Goal: Transaction & Acquisition: Subscribe to service/newsletter

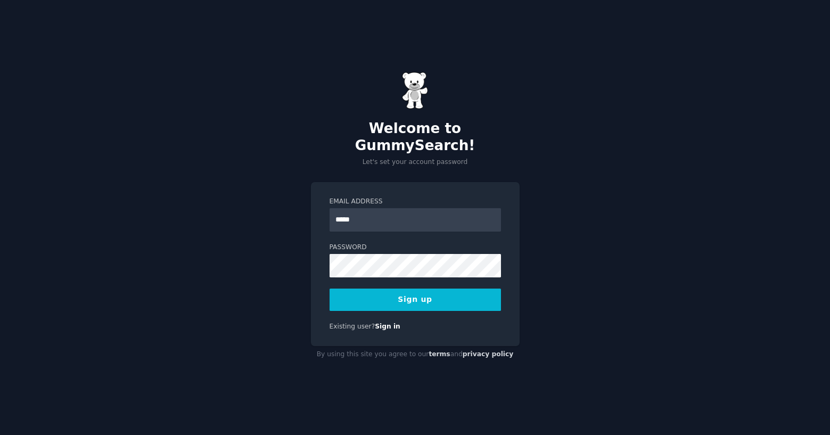
type input "**********"
click at [422, 291] on button "Sign up" at bounding box center [415, 300] width 171 height 22
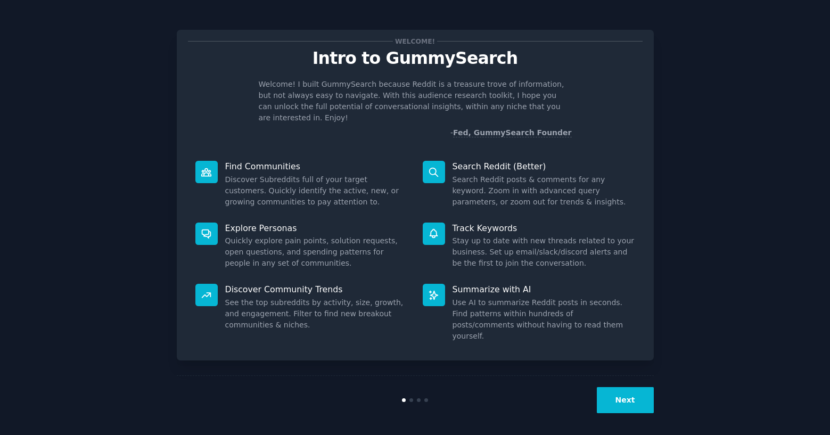
click at [727, 88] on div "Welcome! Intro to GummySearch Welcome! I built GummySearch because Reddit is a …" at bounding box center [415, 220] width 800 height 410
click at [628, 398] on button "Next" at bounding box center [625, 400] width 57 height 26
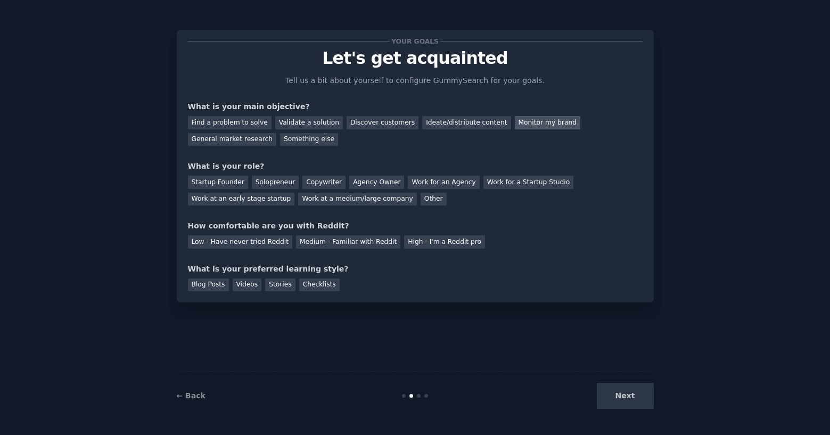
click at [539, 120] on div "Monitor my brand" at bounding box center [548, 122] width 66 height 13
click at [342, 197] on div "Work at a medium/large company" at bounding box center [357, 199] width 118 height 13
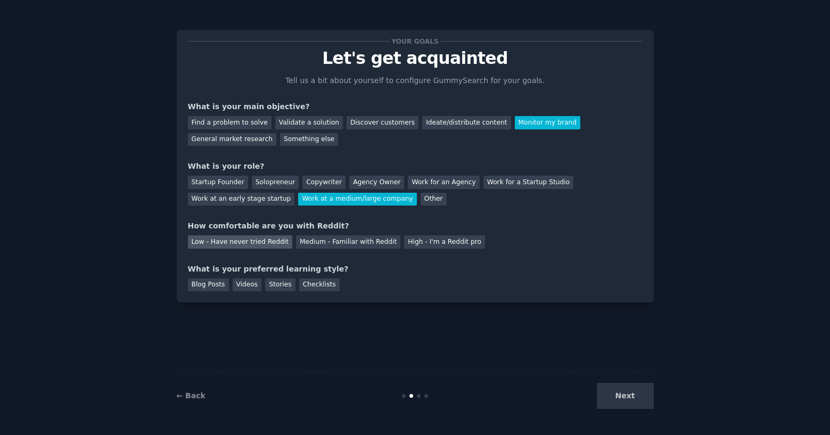
click at [271, 243] on div "Low - Have never tried Reddit" at bounding box center [240, 241] width 104 height 13
click at [235, 287] on div "Videos" at bounding box center [247, 285] width 29 height 13
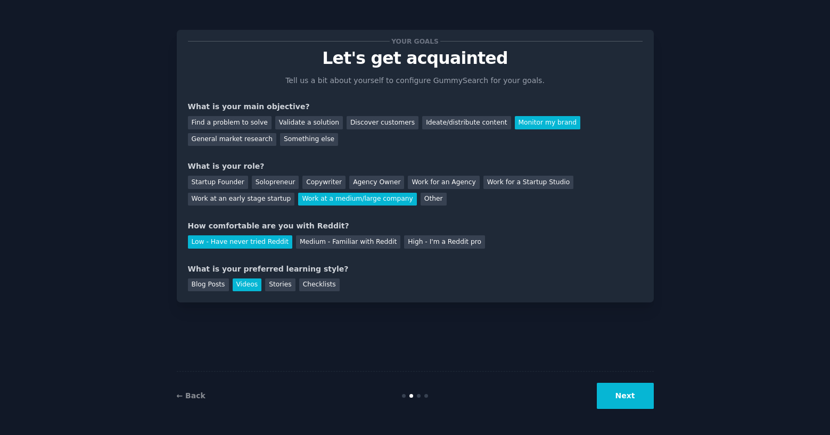
click at [627, 395] on button "Next" at bounding box center [625, 396] width 57 height 26
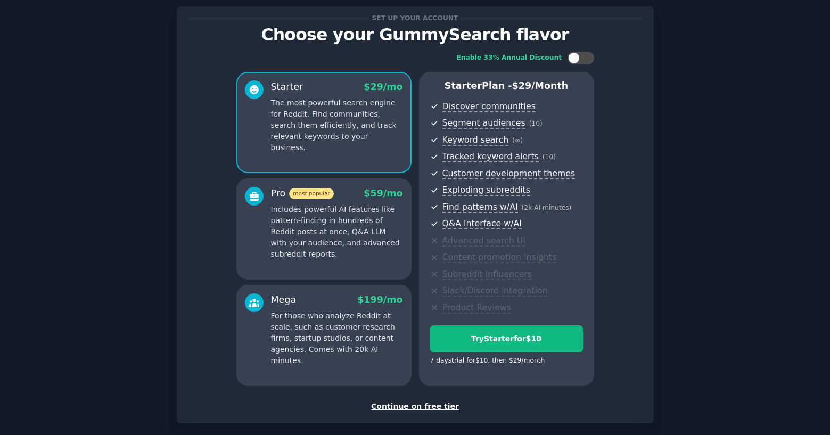
scroll to position [24, 0]
click at [421, 408] on div "Continue on free tier" at bounding box center [415, 405] width 455 height 11
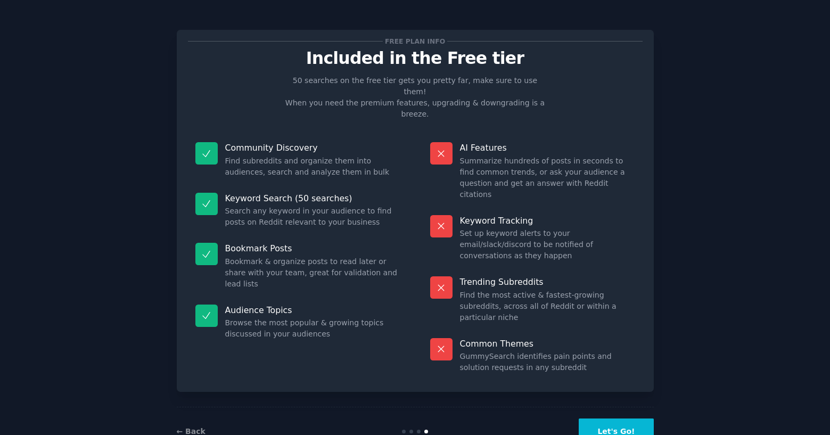
click at [628, 419] on button "Let's Go!" at bounding box center [616, 432] width 75 height 26
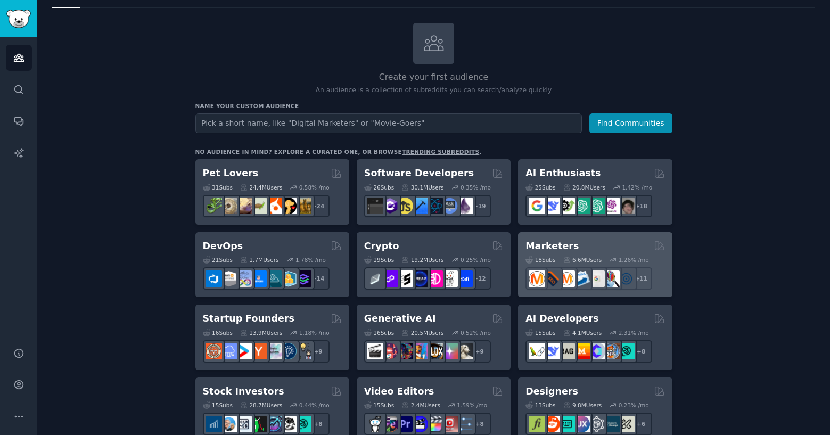
scroll to position [46, 0]
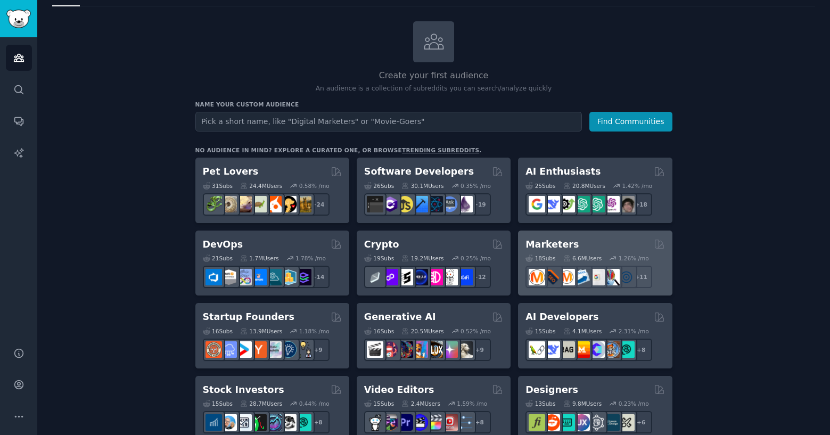
click at [604, 242] on div "Marketers" at bounding box center [595, 244] width 139 height 13
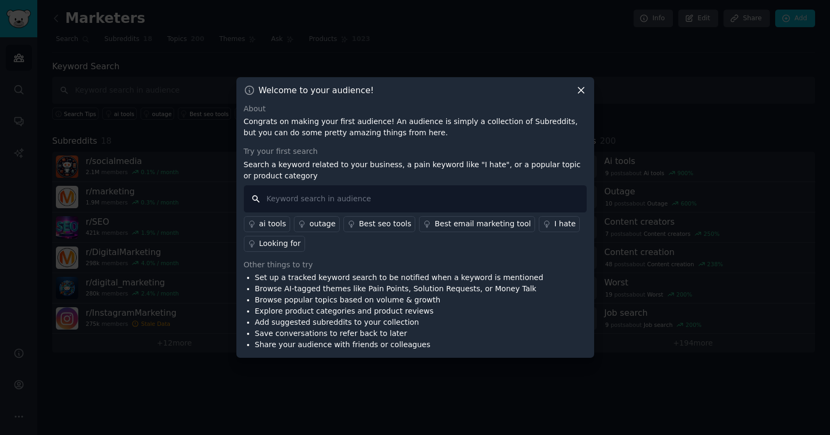
click at [399, 199] on input "text" at bounding box center [415, 198] width 343 height 27
type input "sms marketing"
click at [258, 199] on input "sms marketing" at bounding box center [415, 198] width 343 height 27
drag, startPoint x: 429, startPoint y: 208, endPoint x: 424, endPoint y: 203, distance: 7.5
click at [429, 208] on input "sms marketing" at bounding box center [415, 198] width 343 height 27
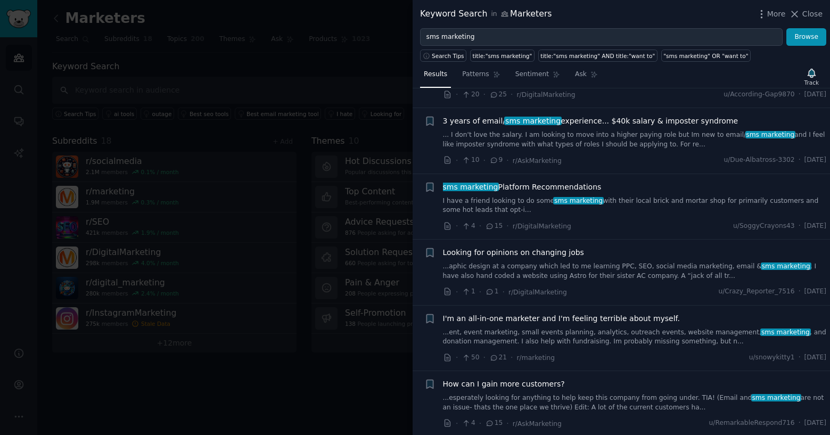
scroll to position [574, 0]
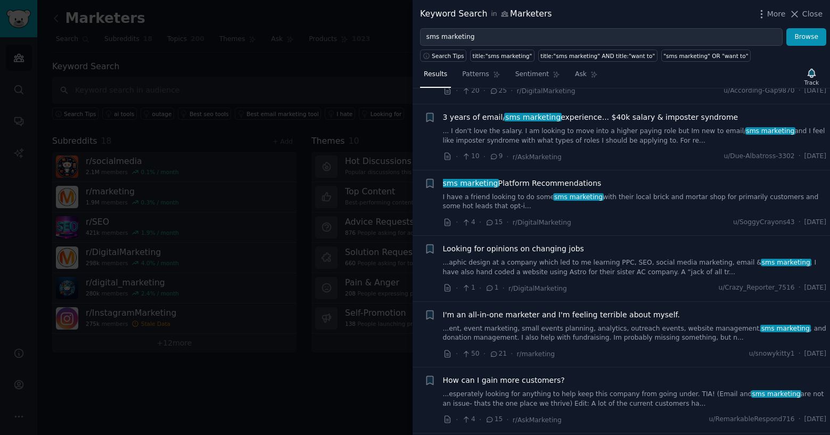
click at [621, 199] on link "I have a friend looking to do some sms marketing with their local brick and mor…" at bounding box center [635, 202] width 384 height 19
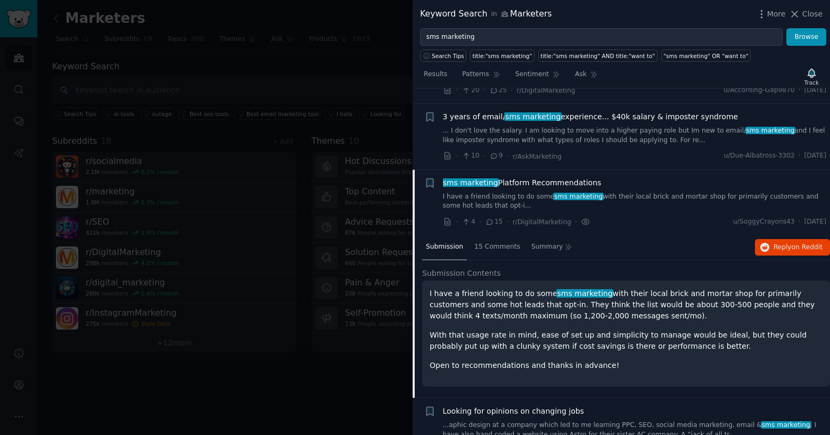
scroll to position [656, 0]
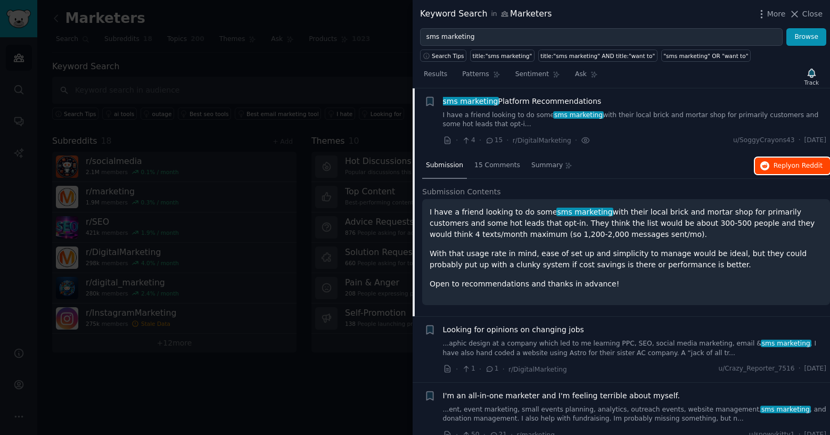
click at [777, 162] on span "Reply on Reddit" at bounding box center [798, 166] width 49 height 10
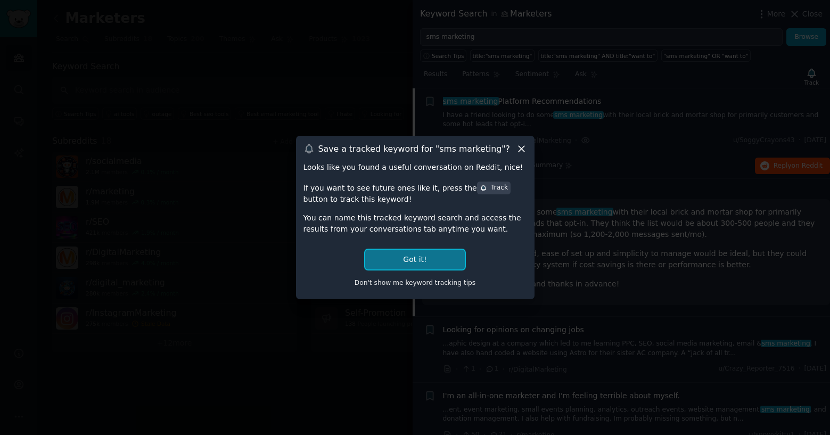
click at [415, 258] on button "Got it!" at bounding box center [414, 260] width 99 height 20
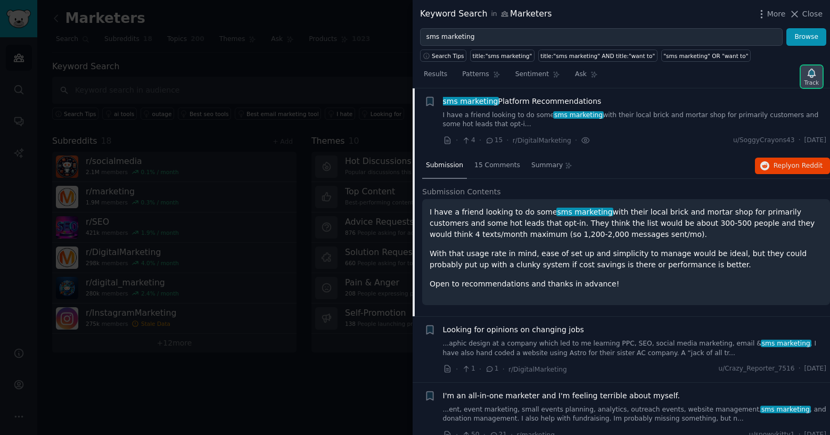
click at [807, 73] on icon "button" at bounding box center [811, 73] width 11 height 11
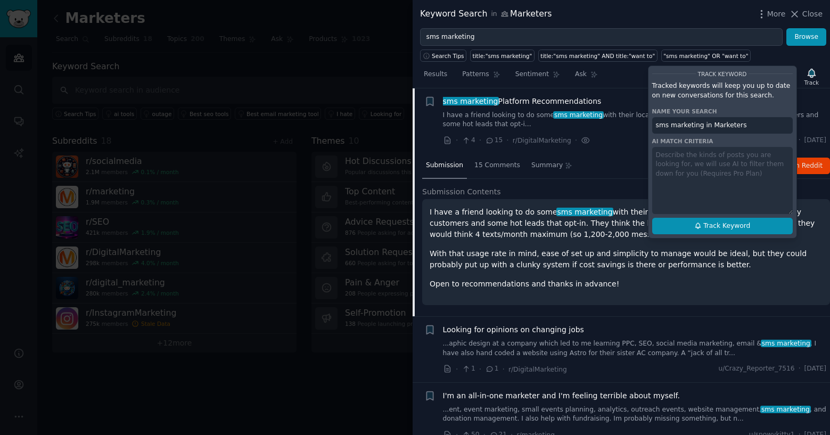
click at [732, 226] on span "Track Keyword" at bounding box center [726, 227] width 47 height 10
type input "sms marketing in Marketers"
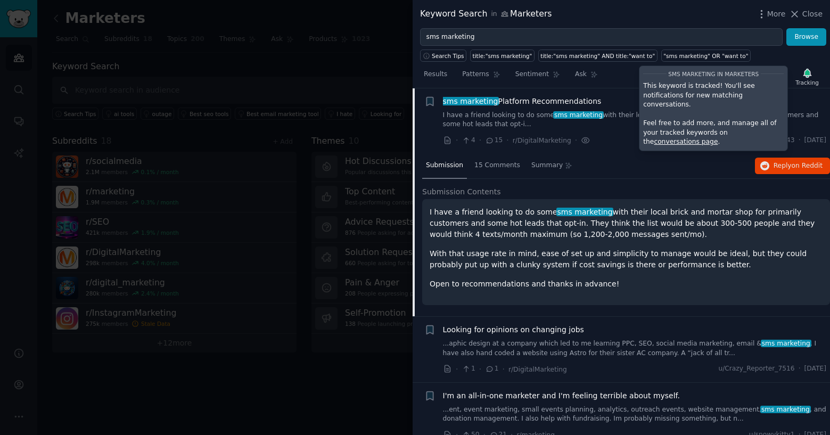
click at [658, 231] on p "I have a friend looking to do some sms marketing with their local brick and mor…" at bounding box center [626, 224] width 393 height 34
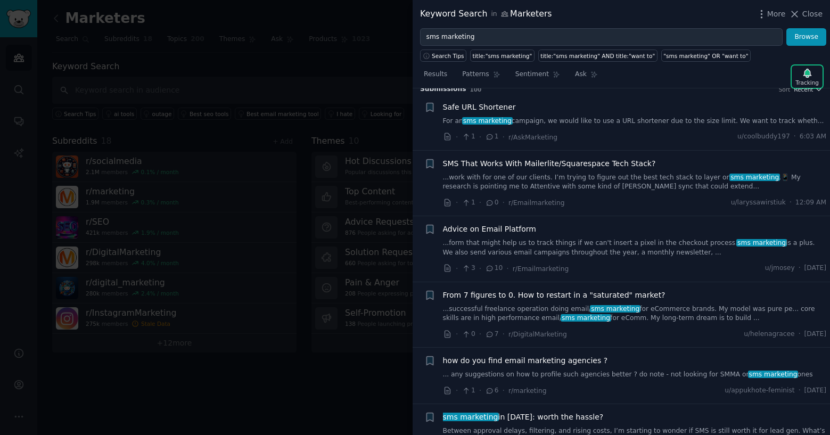
scroll to position [0, 0]
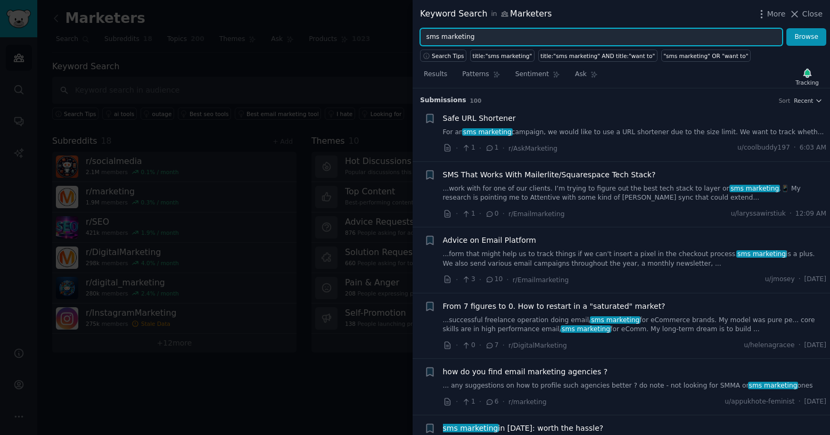
click at [470, 36] on input "sms marketing" at bounding box center [601, 37] width 363 height 18
click at [787, 28] on button "Browse" at bounding box center [807, 37] width 40 height 18
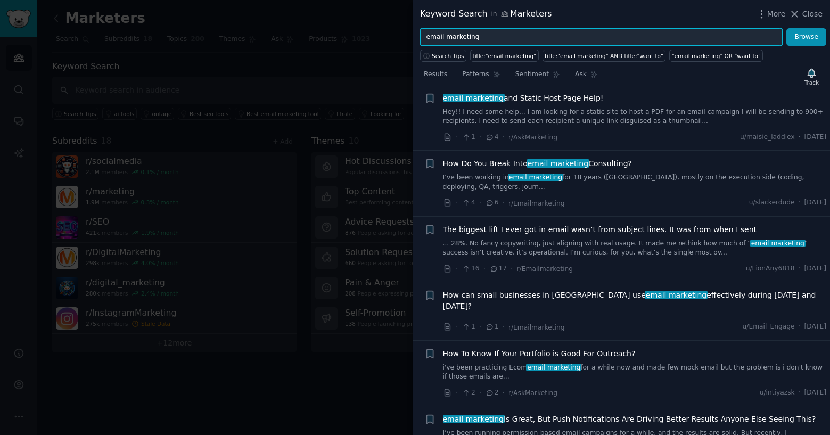
scroll to position [528, 0]
drag, startPoint x: 488, startPoint y: 36, endPoint x: 408, endPoint y: 35, distance: 80.4
click at [408, 35] on div "Keyword Search in Marketers More Close email marketing Browse Search Tips title…" at bounding box center [415, 217] width 830 height 435
type input "business texting"
click at [787, 28] on button "Browse" at bounding box center [807, 37] width 40 height 18
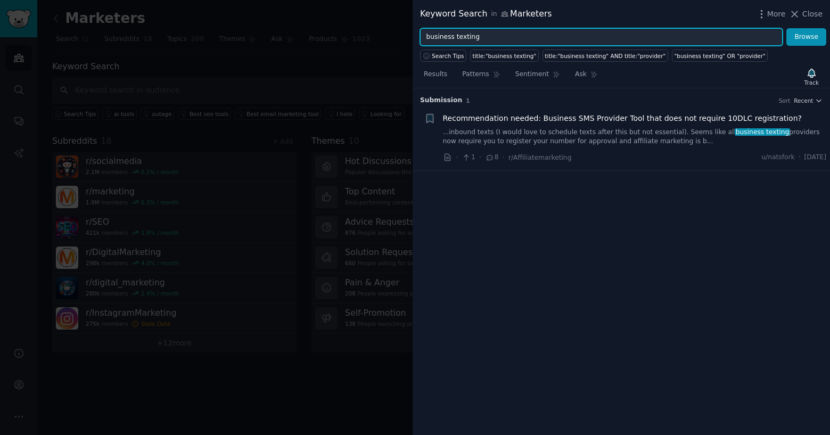
drag, startPoint x: 471, startPoint y: 41, endPoint x: 412, endPoint y: 39, distance: 59.2
click at [410, 39] on div "Keyword Search in Marketers More Close business texting Browse Search Tips titl…" at bounding box center [415, 217] width 830 height 435
click at [787, 28] on button "Browse" at bounding box center [807, 37] width 40 height 18
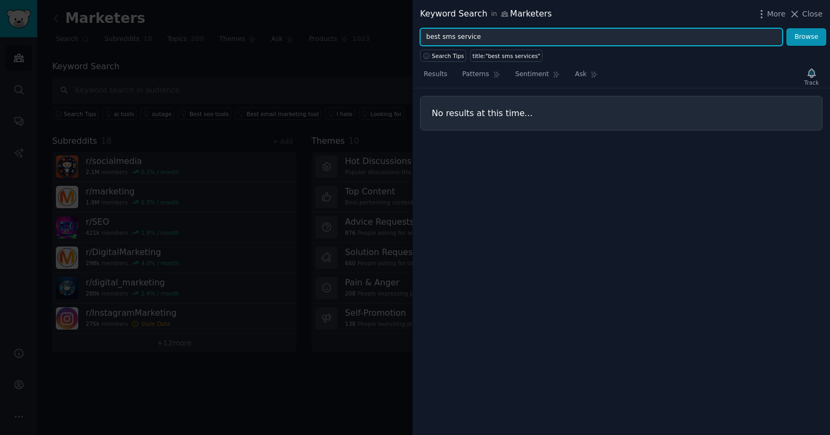
type input "best sms service"
click at [787, 28] on button "Browse" at bounding box center [807, 37] width 40 height 18
click at [484, 34] on input "best sms service" at bounding box center [601, 37] width 363 height 18
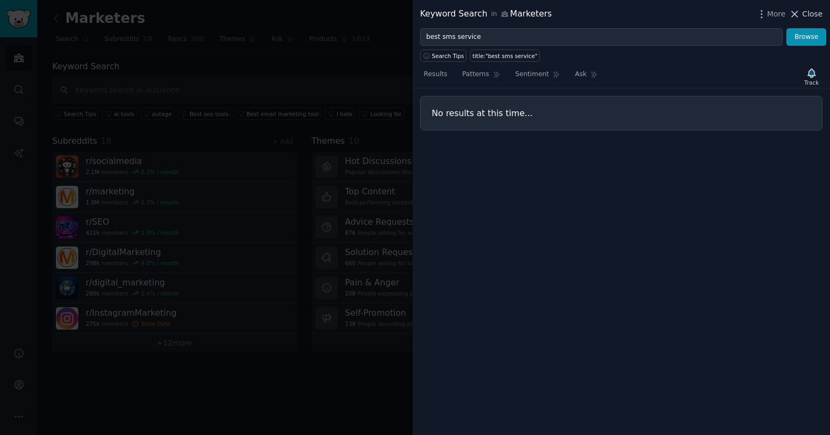
click at [813, 10] on span "Close" at bounding box center [813, 14] width 20 height 11
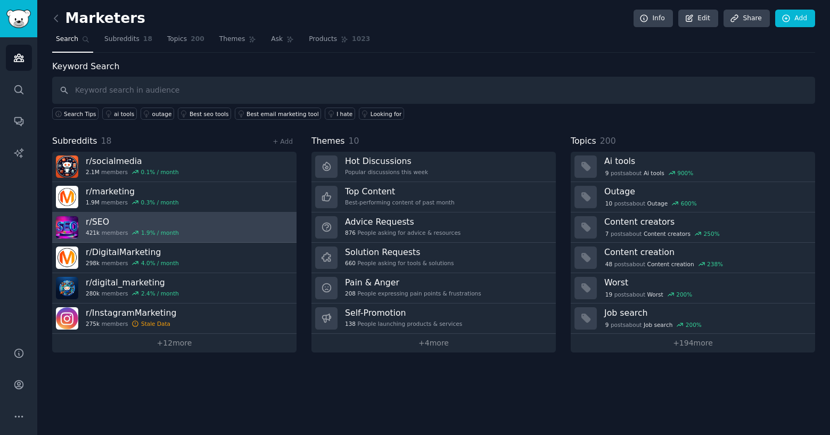
click at [191, 226] on link "r/ SEO 421k members 1.9 % / month" at bounding box center [174, 227] width 244 height 30
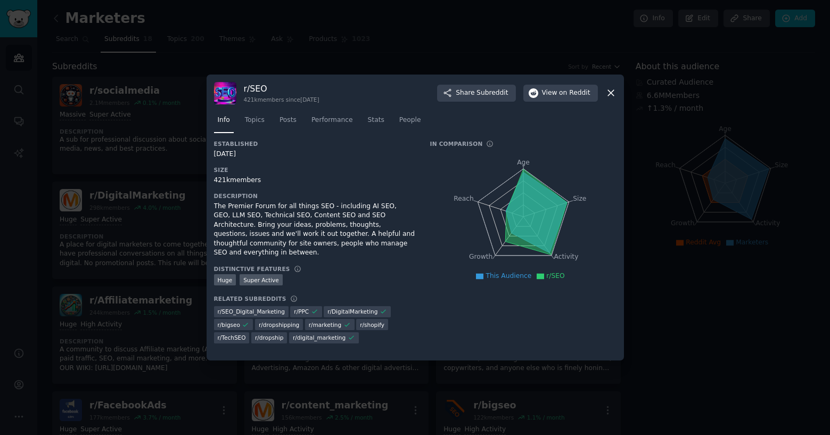
click at [612, 92] on icon at bounding box center [611, 94] width 6 height 6
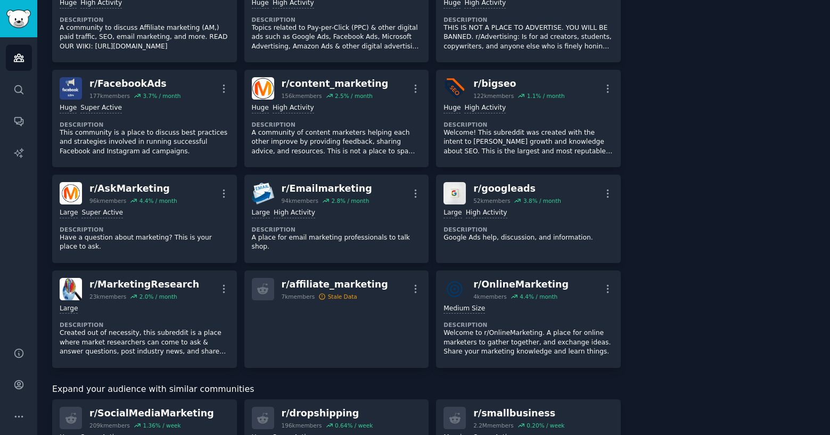
scroll to position [327, 0]
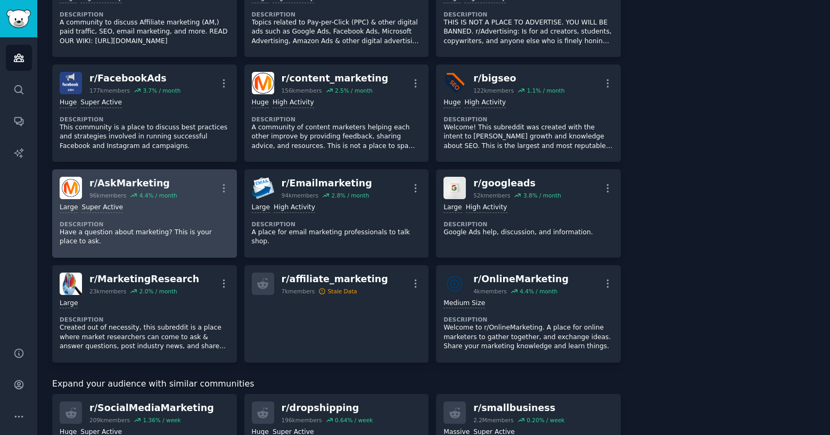
click at [166, 210] on div "Large Super Active" at bounding box center [145, 208] width 170 height 10
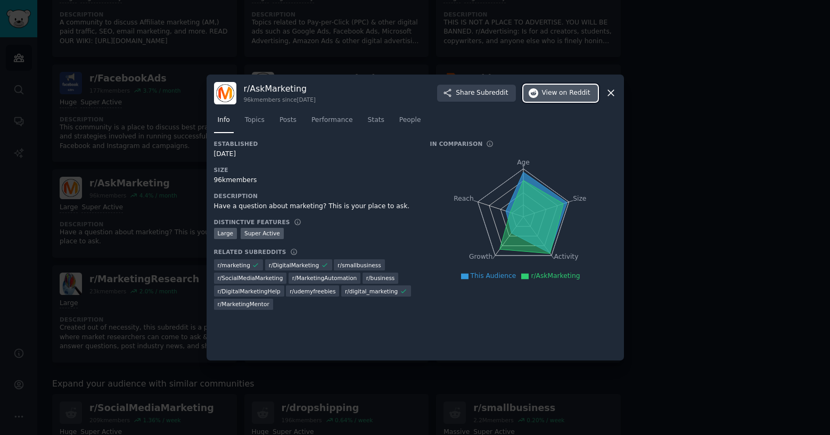
click at [541, 97] on button "View on Reddit" at bounding box center [560, 93] width 75 height 17
click at [615, 94] on icon at bounding box center [611, 92] width 11 height 11
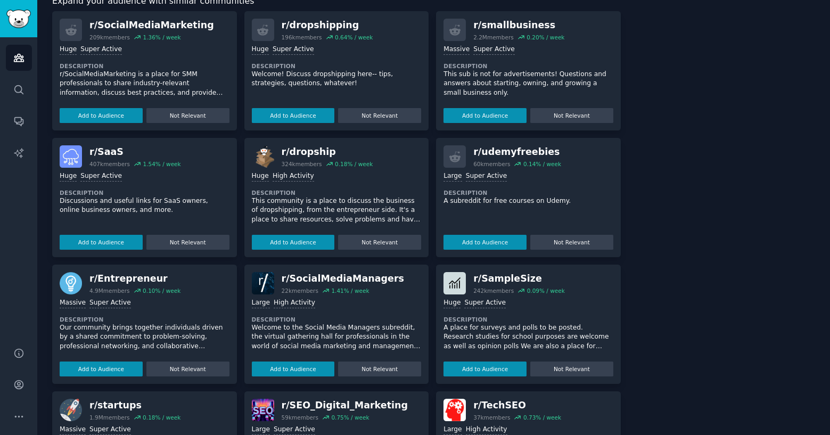
scroll to position [712, 0]
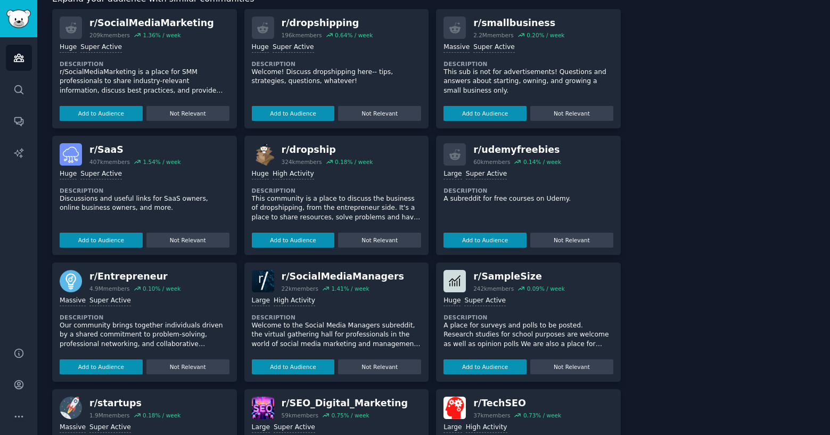
click at [71, 200] on p "Discussions and useful links for SaaS owners, online business owners, and more." at bounding box center [145, 203] width 170 height 19
click at [68, 158] on img at bounding box center [71, 154] width 22 height 22
click at [149, 204] on p "Discussions and useful links for SaaS owners, online business owners, and more." at bounding box center [145, 203] width 170 height 19
click at [107, 205] on p "Discussions and useful links for SaaS owners, online business owners, and more." at bounding box center [145, 203] width 170 height 19
click at [104, 244] on button "Add to Audience" at bounding box center [101, 240] width 83 height 15
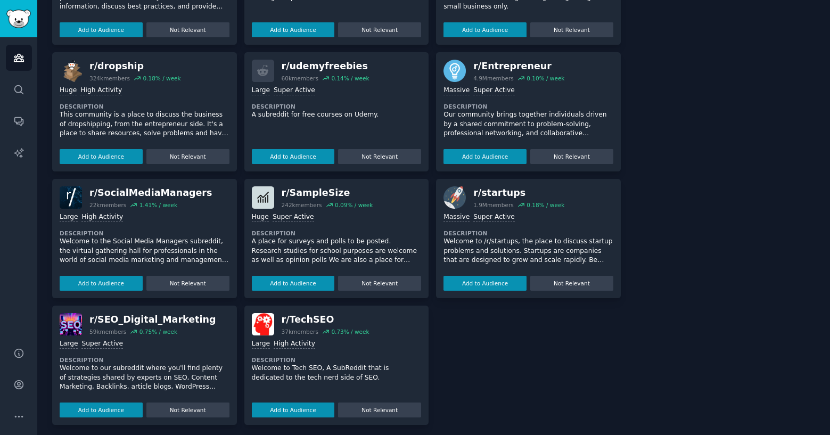
scroll to position [915, 0]
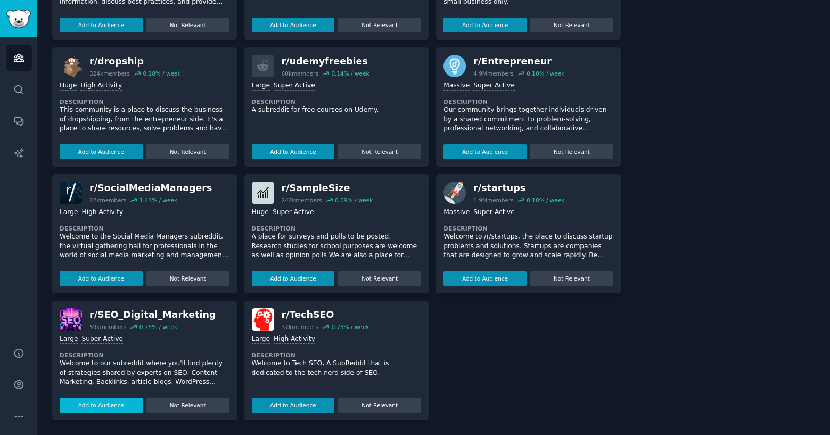
click at [67, 405] on button "Add to Audience" at bounding box center [101, 405] width 83 height 15
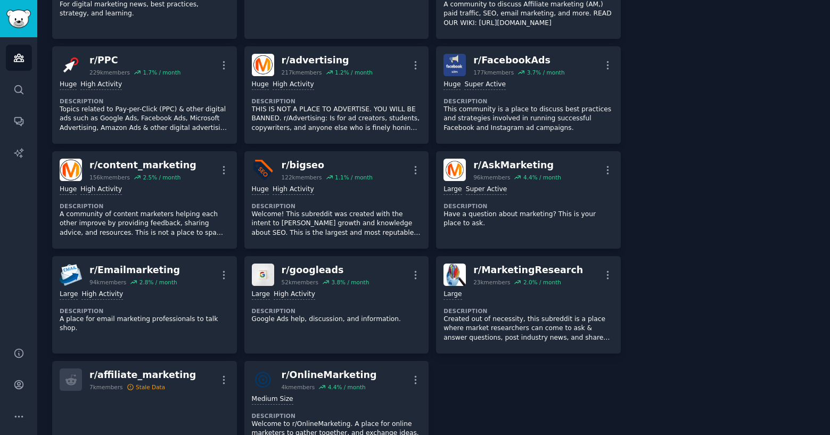
scroll to position [331, 0]
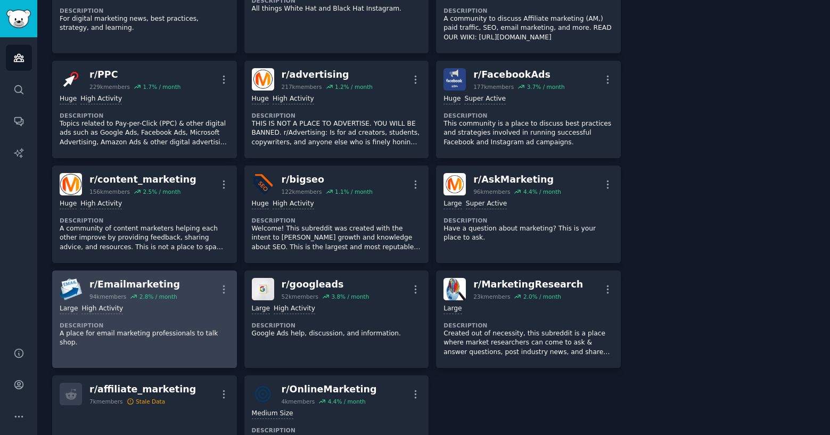
click at [145, 318] on div ">= 80th percentile for submissions / day Large High Activity Description A plac…" at bounding box center [145, 325] width 170 height 51
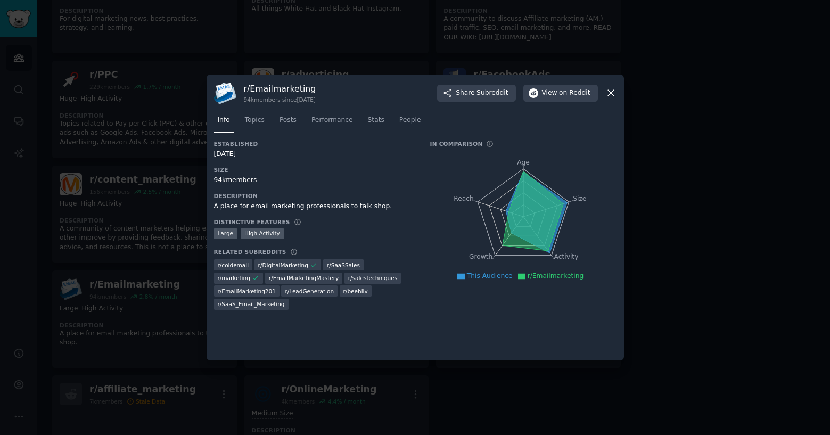
click at [612, 94] on icon at bounding box center [611, 94] width 6 height 6
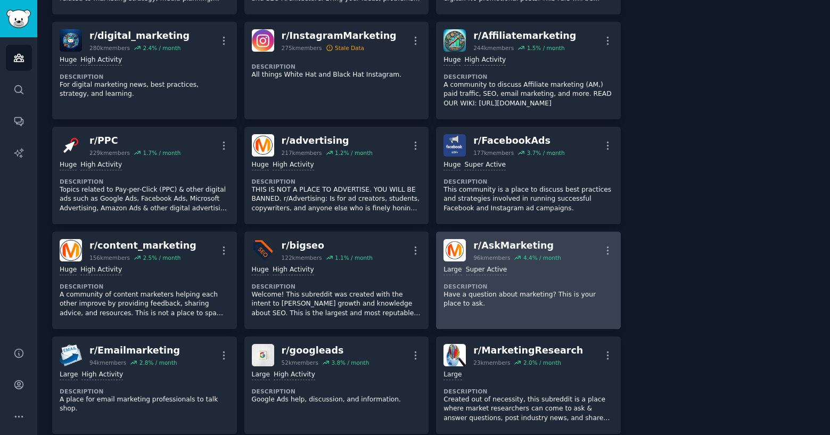
scroll to position [258, 0]
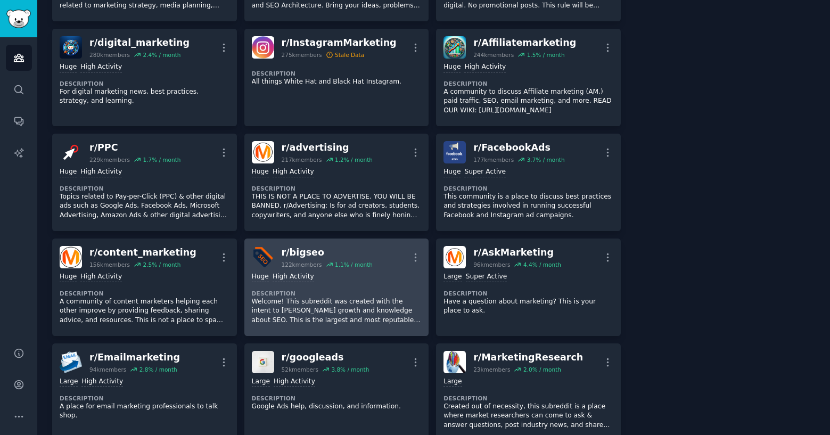
click at [334, 286] on div "Huge High Activity Description Welcome! This subreddit was created with the int…" at bounding box center [337, 298] width 170 height 60
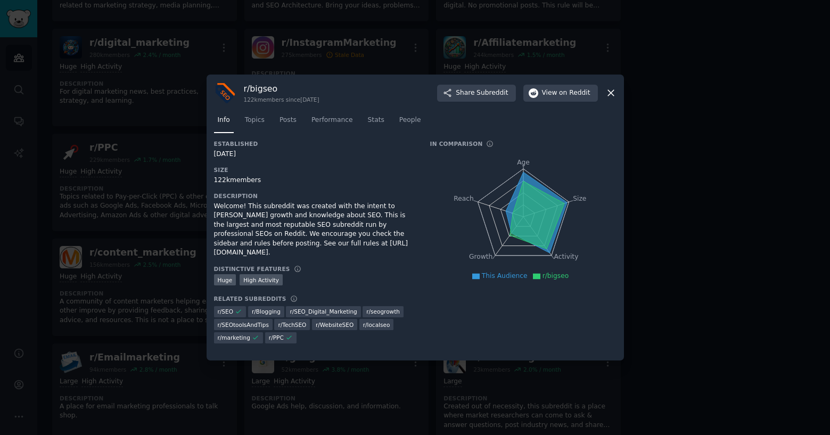
click at [609, 90] on icon at bounding box center [611, 92] width 11 height 11
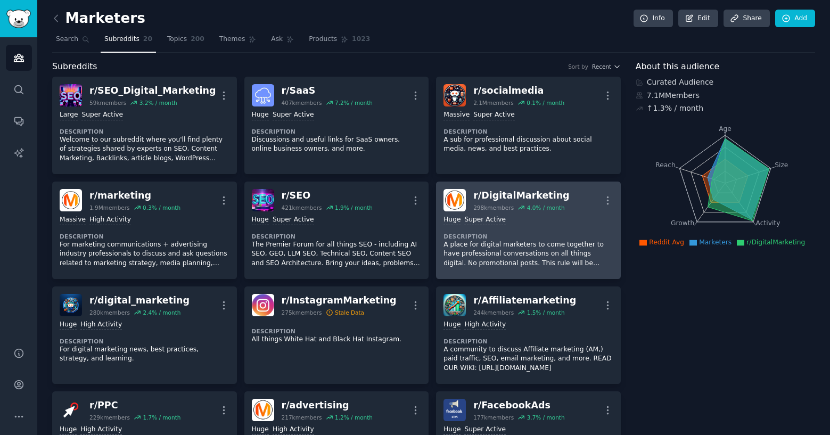
click at [546, 234] on dt "Description" at bounding box center [529, 236] width 170 height 7
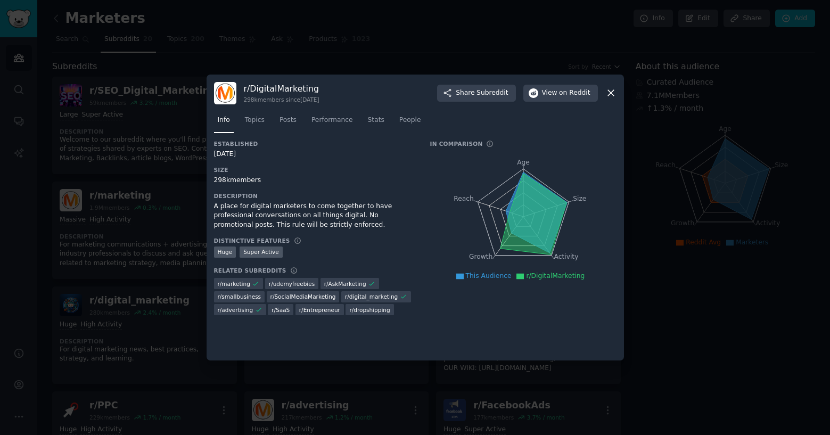
click at [615, 91] on icon at bounding box center [611, 92] width 11 height 11
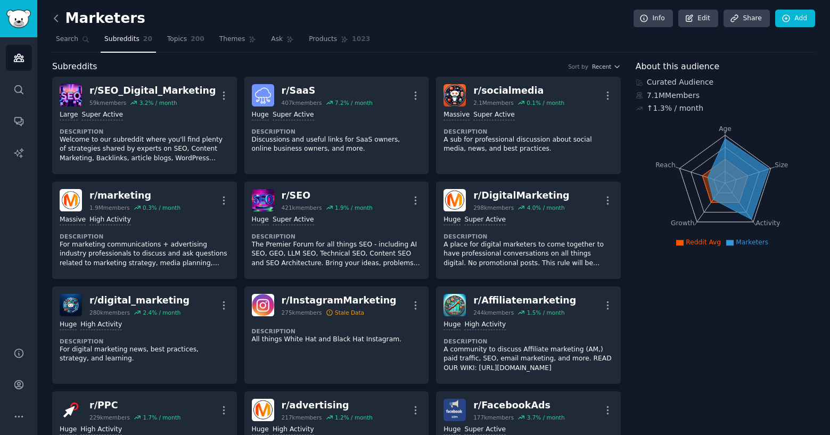
click at [60, 19] on icon at bounding box center [56, 18] width 11 height 11
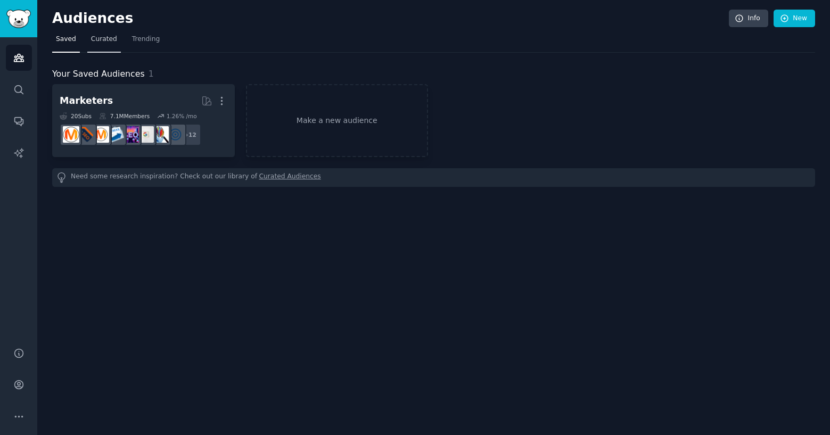
click at [103, 41] on span "Curated" at bounding box center [104, 40] width 26 height 10
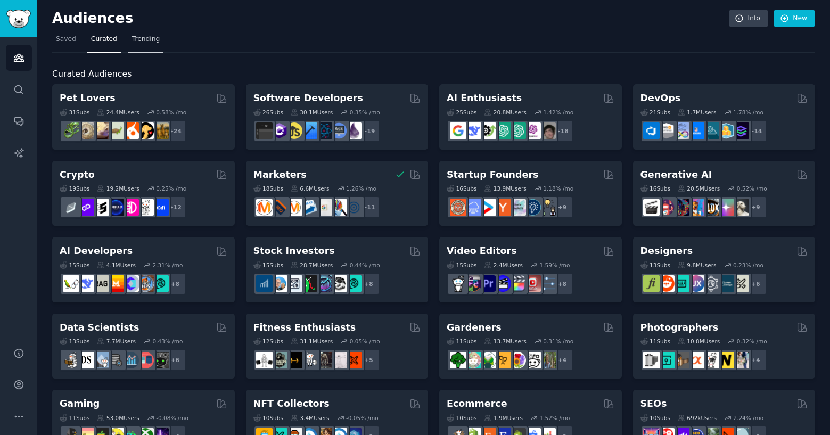
click at [133, 39] on span "Trending" at bounding box center [146, 40] width 28 height 10
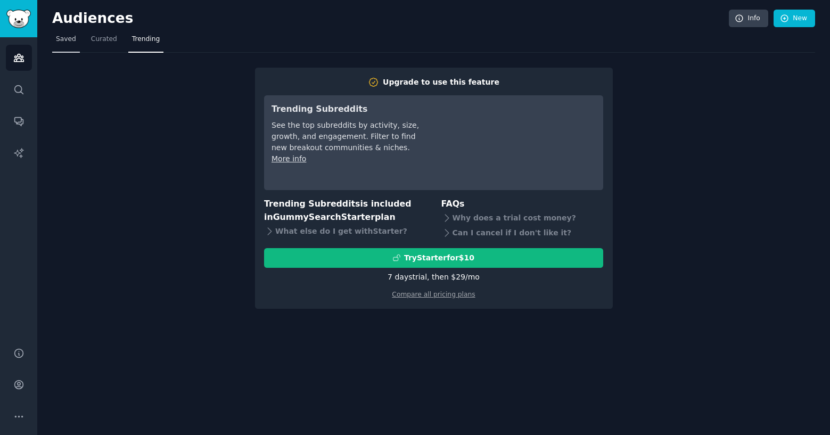
click at [67, 36] on span "Saved" at bounding box center [66, 40] width 20 height 10
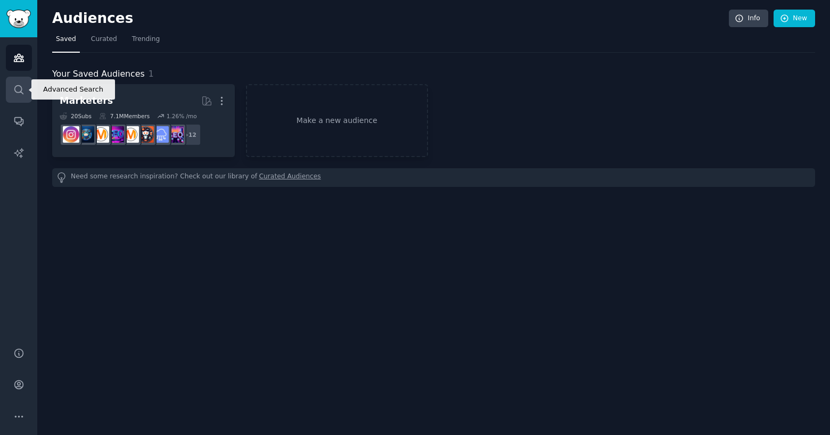
click at [18, 90] on icon "Sidebar" at bounding box center [18, 89] width 11 height 11
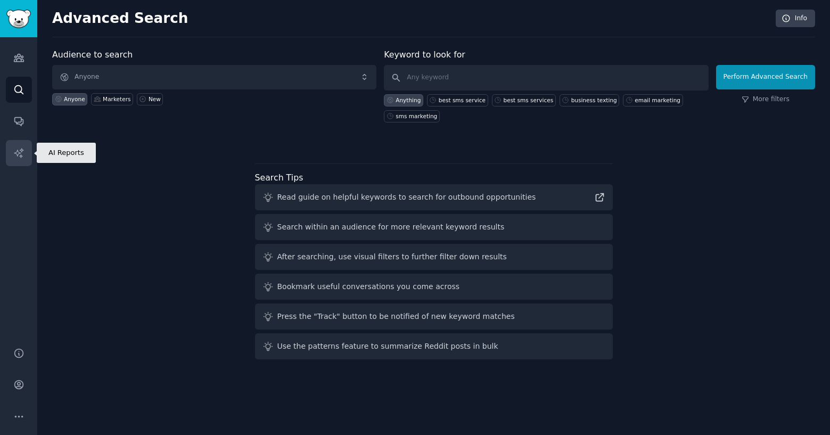
click at [20, 145] on link "AI Reports" at bounding box center [19, 153] width 26 height 26
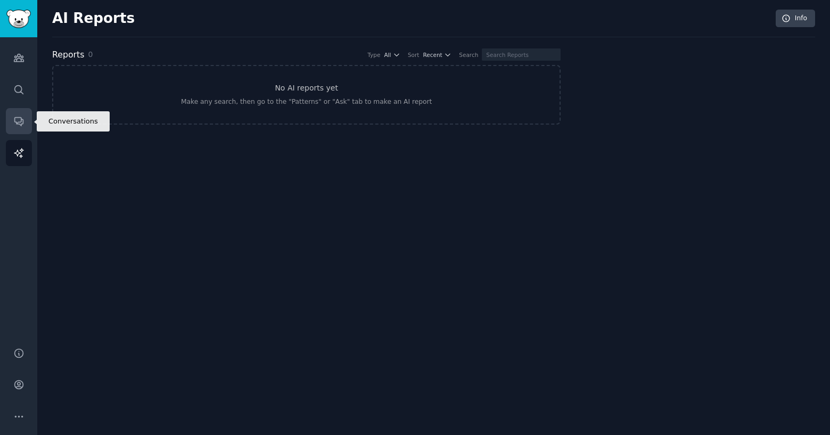
click at [21, 125] on icon "Sidebar" at bounding box center [18, 122] width 9 height 9
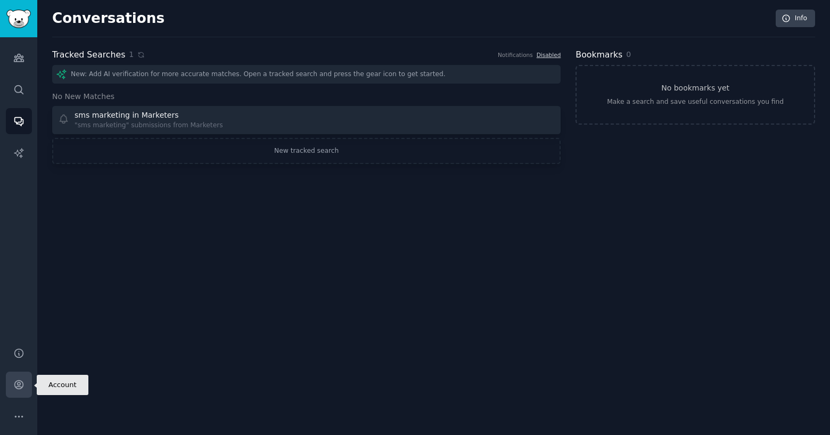
click at [14, 388] on icon "Sidebar" at bounding box center [18, 384] width 11 height 11
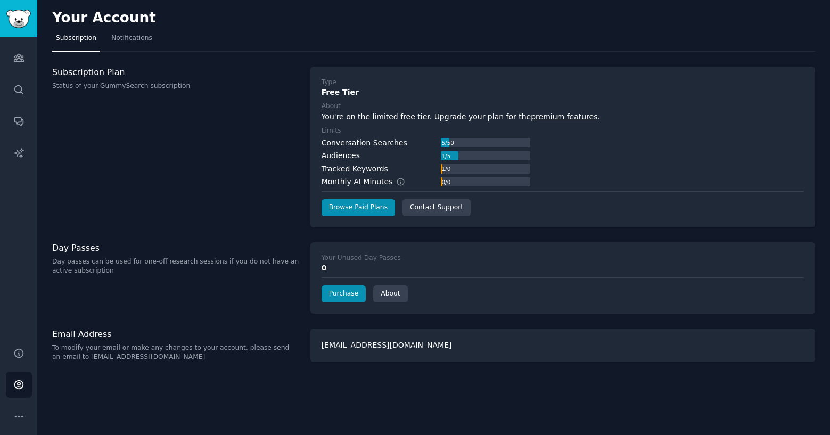
click at [534, 113] on link "premium features" at bounding box center [564, 116] width 67 height 9
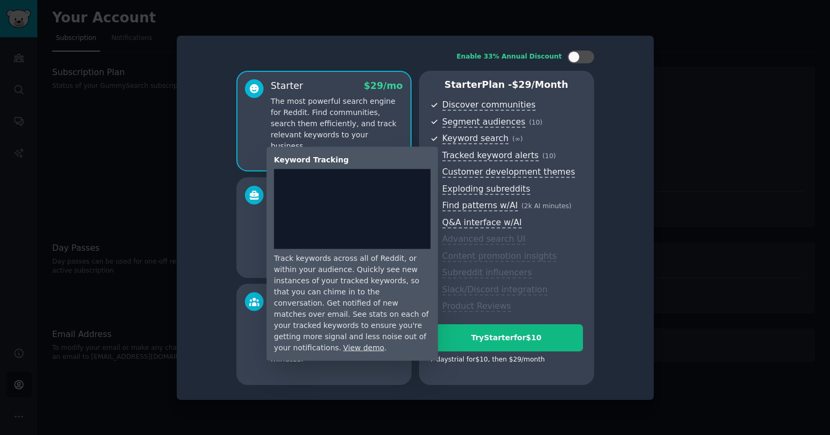
click at [449, 157] on span "Tracked keyword alerts" at bounding box center [491, 155] width 96 height 11
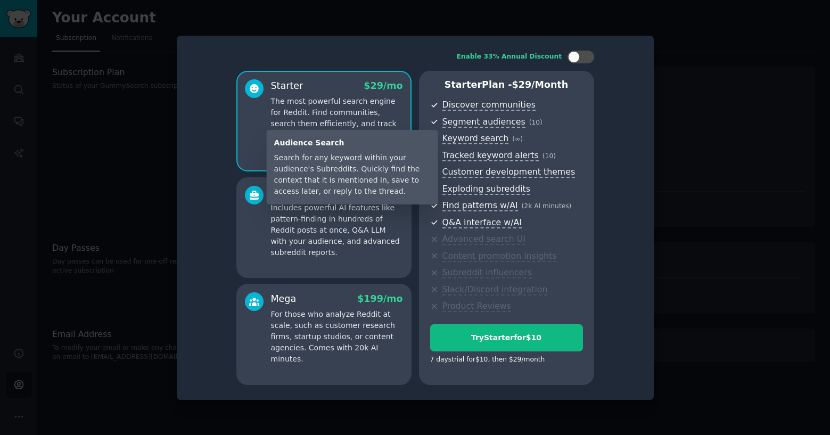
click at [462, 138] on span "Keyword search" at bounding box center [476, 138] width 67 height 11
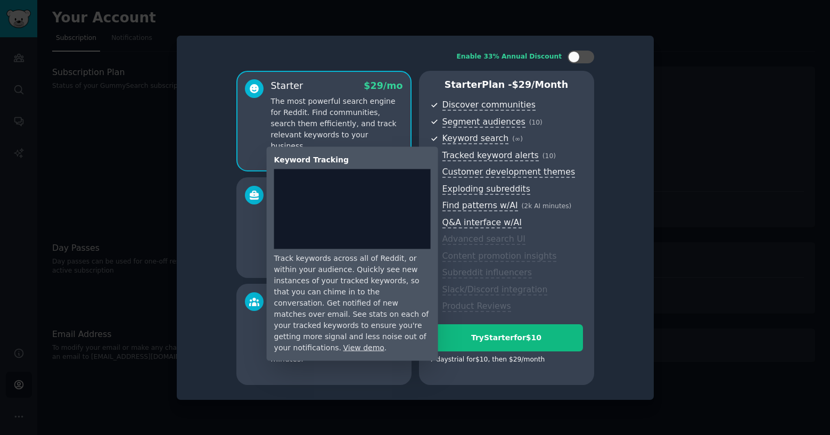
click at [345, 343] on link "View demo" at bounding box center [363, 347] width 41 height 9
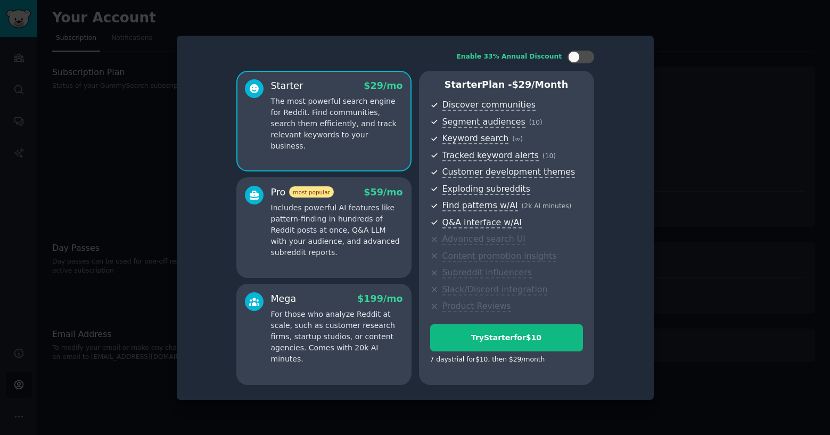
click at [726, 126] on div at bounding box center [415, 217] width 830 height 435
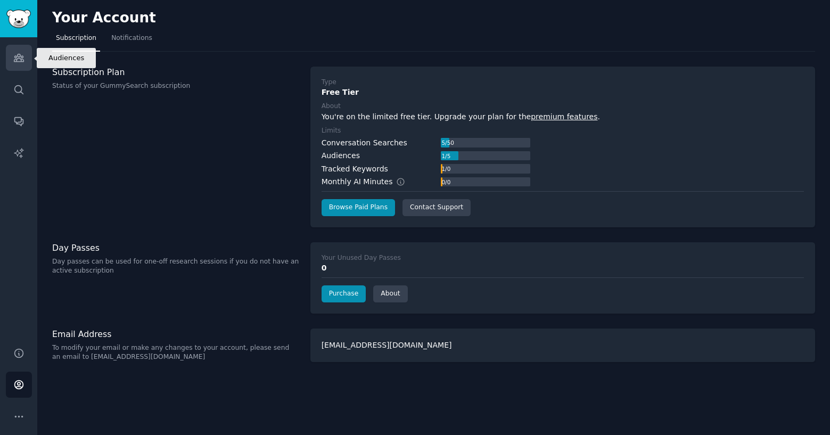
click at [14, 59] on icon "Sidebar" at bounding box center [19, 57] width 10 height 7
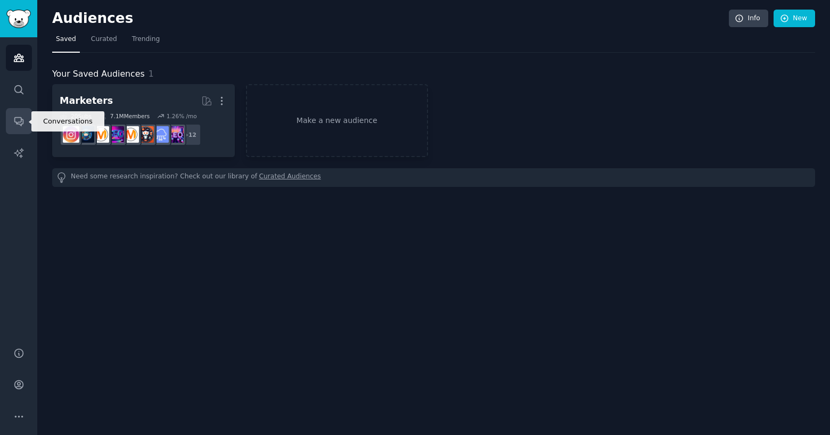
click at [18, 122] on icon "Sidebar" at bounding box center [18, 122] width 9 height 9
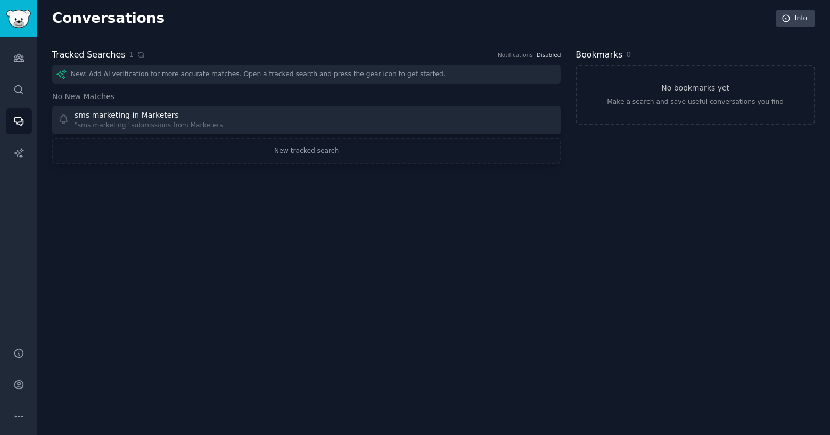
click at [548, 55] on link "Disabled" at bounding box center [549, 55] width 24 height 6
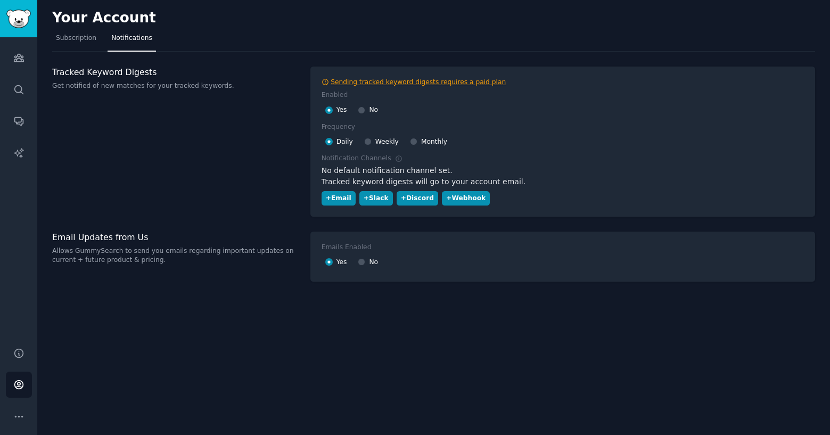
click at [477, 83] on div "Sending tracked keyword digests requires a paid plan" at bounding box center [418, 83] width 175 height 10
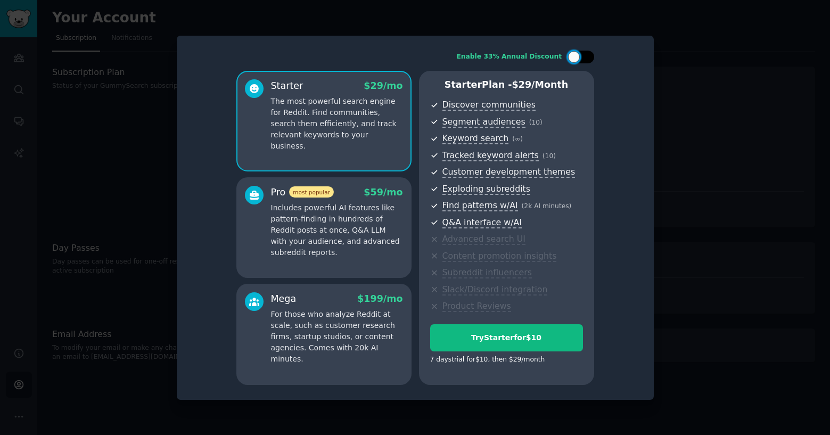
click at [577, 52] on div at bounding box center [574, 57] width 12 height 12
click at [577, 52] on div at bounding box center [581, 57] width 27 height 13
checkbox input "false"
click at [118, 34] on div at bounding box center [415, 217] width 830 height 435
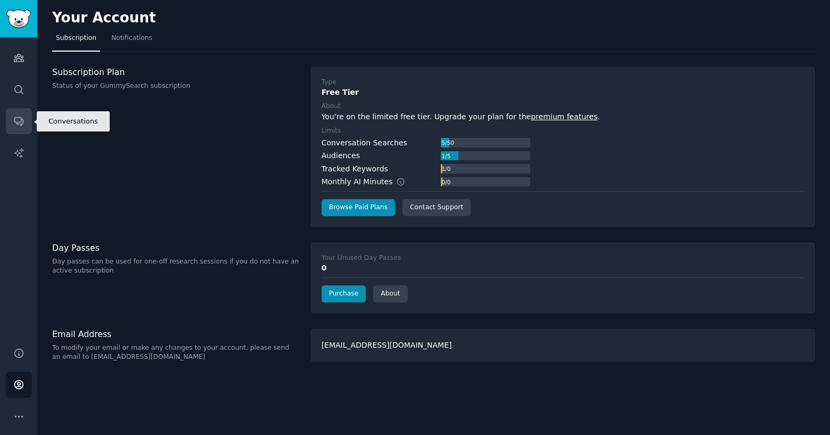
click at [24, 121] on icon "Sidebar" at bounding box center [18, 121] width 11 height 11
